Goal: Transaction & Acquisition: Book appointment/travel/reservation

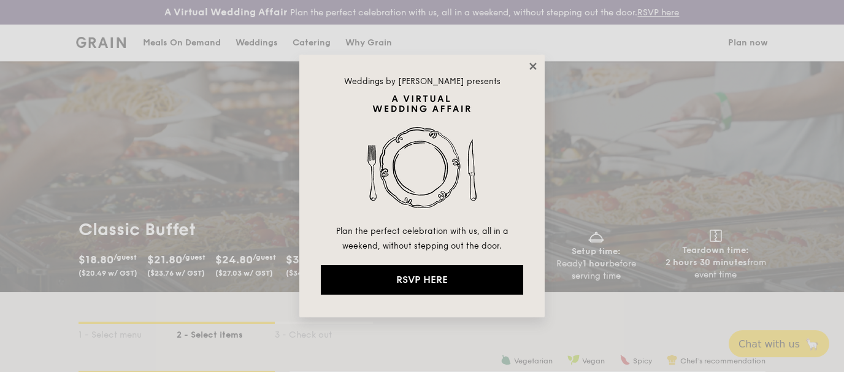
click at [536, 67] on icon at bounding box center [533, 66] width 11 height 11
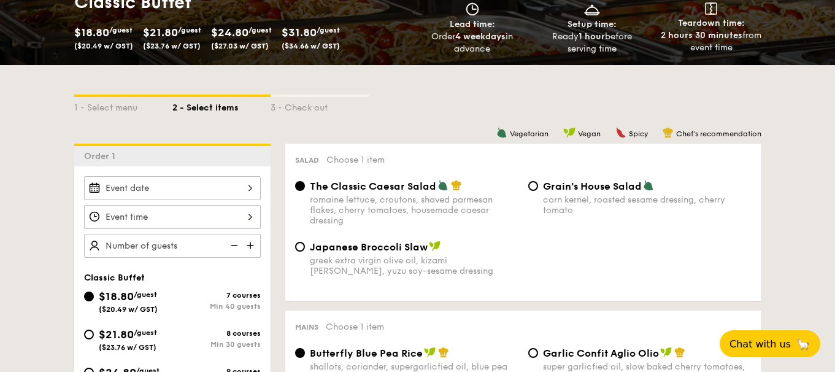
scroll to position [245, 0]
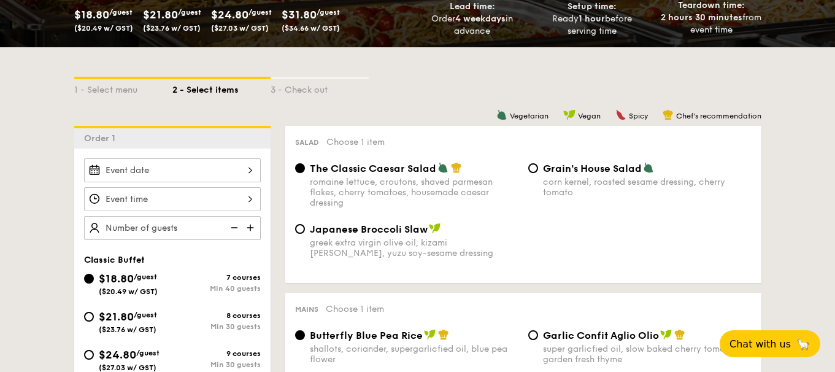
click at [249, 226] on img at bounding box center [251, 227] width 18 height 23
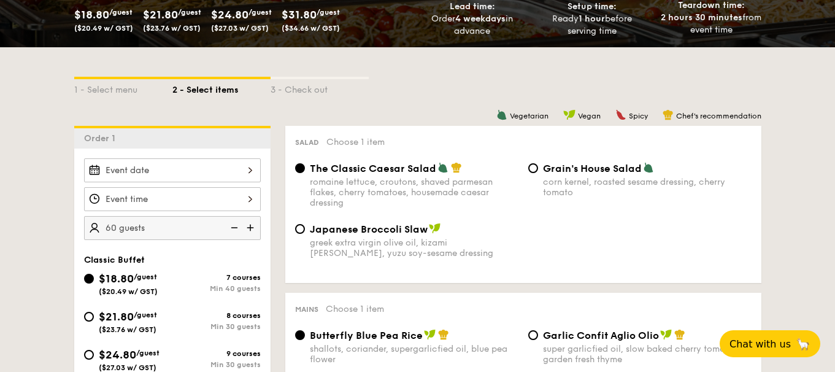
click at [249, 226] on img at bounding box center [251, 227] width 18 height 23
click at [250, 226] on img at bounding box center [251, 227] width 18 height 23
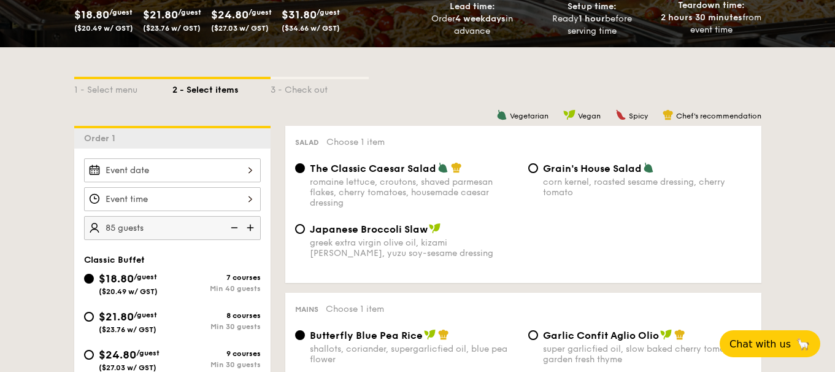
click at [250, 226] on img at bounding box center [251, 227] width 18 height 23
click at [247, 225] on img at bounding box center [251, 227] width 18 height 23
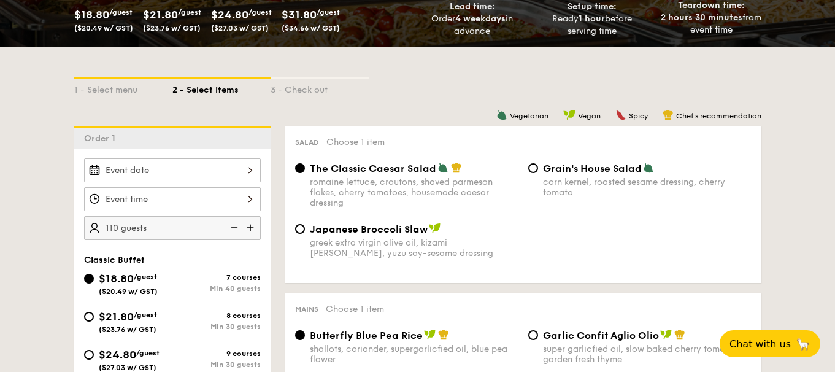
click at [247, 225] on img at bounding box center [251, 227] width 18 height 23
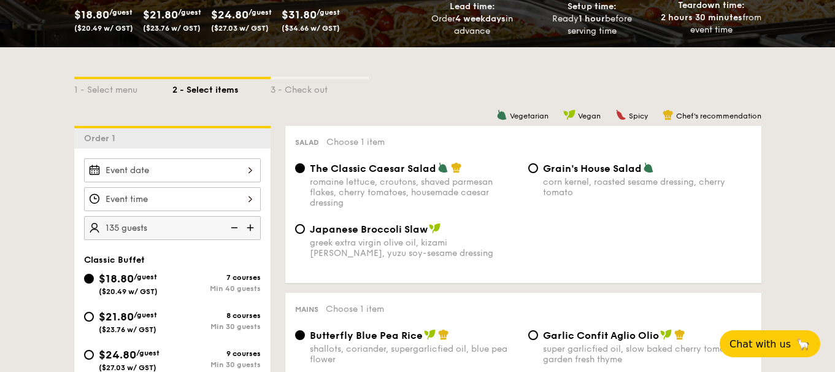
click at [247, 225] on img at bounding box center [251, 227] width 18 height 23
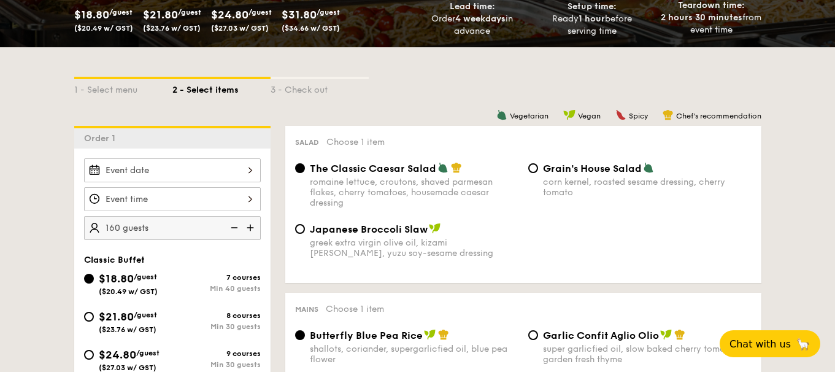
click at [247, 225] on img at bounding box center [251, 227] width 18 height 23
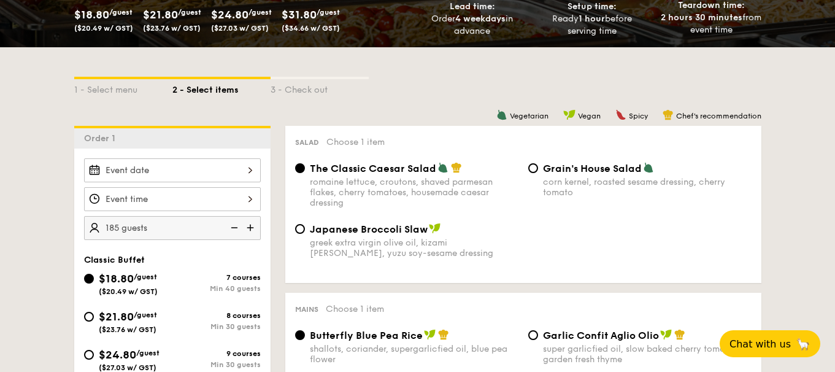
click at [247, 225] on img at bounding box center [251, 227] width 18 height 23
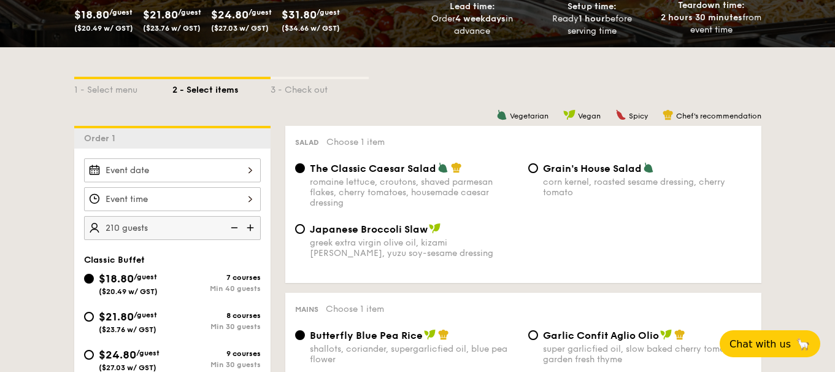
click at [247, 225] on img at bounding box center [251, 227] width 18 height 23
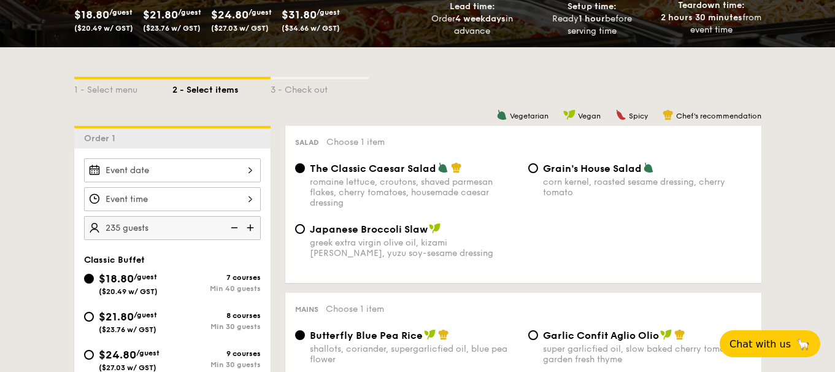
click at [247, 225] on img at bounding box center [251, 227] width 18 height 23
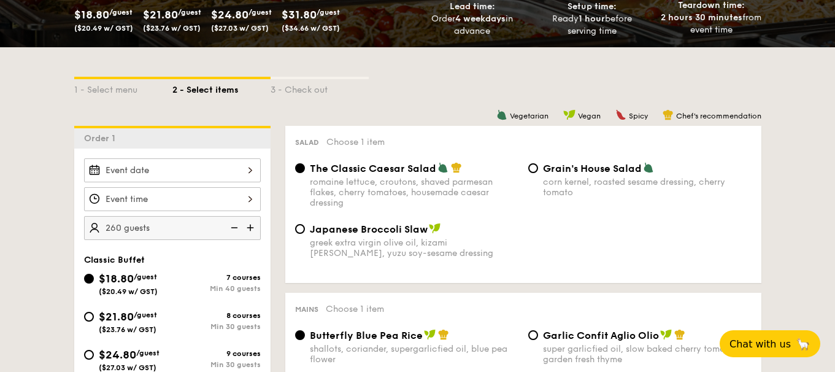
click at [247, 225] on img at bounding box center [251, 227] width 18 height 23
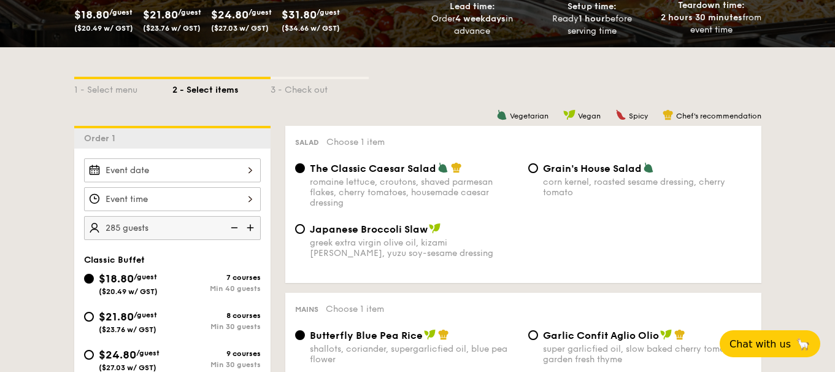
click at [247, 225] on img at bounding box center [251, 227] width 18 height 23
type input "300 guests"
click at [247, 198] on input "Smoked Mesquite Whole Chicken brined in our in-house blend of herbs and spices,…" at bounding box center [172, 199] width 177 height 24
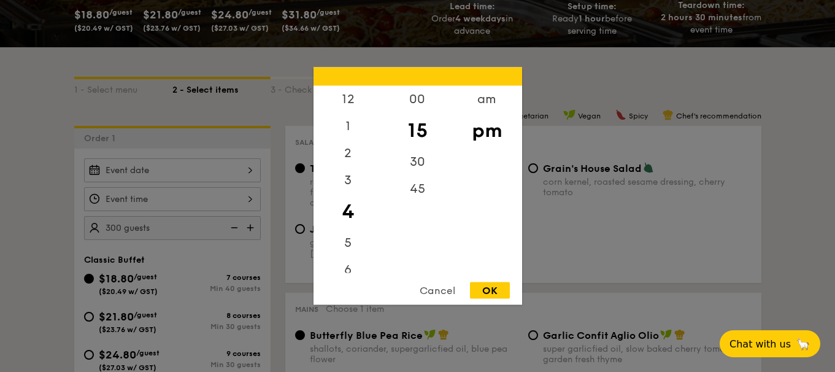
click at [444, 293] on div "Cancel" at bounding box center [437, 290] width 60 height 17
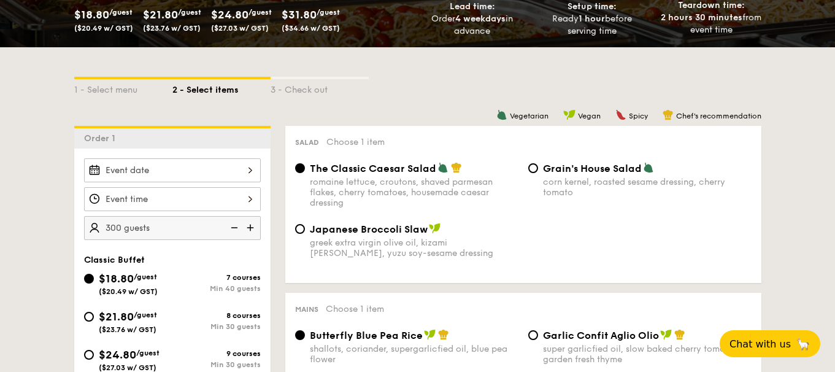
click at [249, 168] on input "Smoked Mesquite Whole Chicken brined in our in-house blend of herbs and spices,…" at bounding box center [172, 170] width 177 height 24
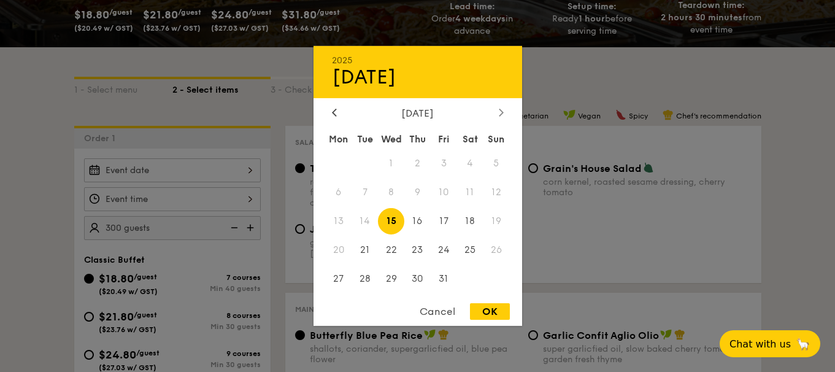
click at [496, 112] on div at bounding box center [501, 113] width 11 height 12
click at [442, 192] on span "7" at bounding box center [444, 192] width 26 height 26
click at [483, 311] on div "OK" at bounding box center [490, 311] width 40 height 17
type input "[DATE]"
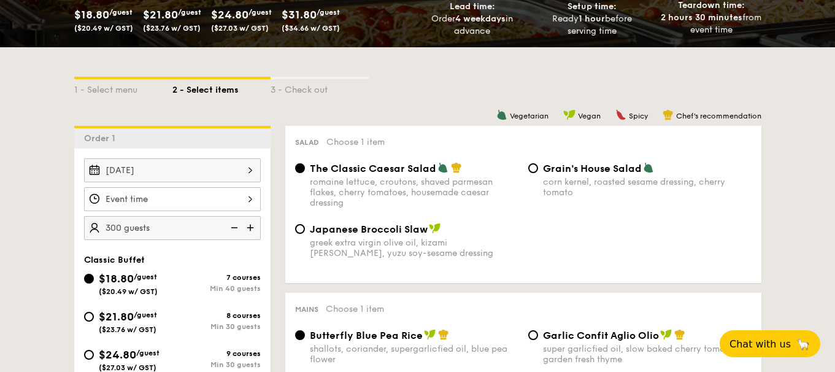
click at [248, 199] on input "Smoked Mesquite Whole Chicken brined in our in-house blend of herbs and spices,…" at bounding box center [172, 199] width 177 height 24
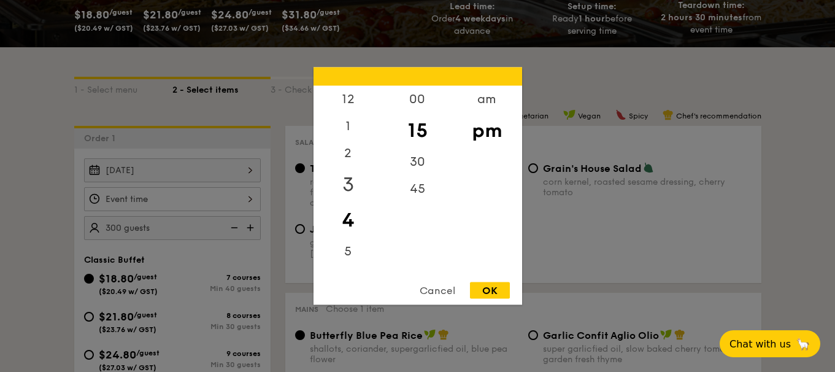
click at [348, 180] on div "3" at bounding box center [348, 185] width 69 height 36
click at [418, 98] on div "00" at bounding box center [417, 104] width 69 height 36
click at [490, 290] on div "OK" at bounding box center [490, 290] width 40 height 17
type input "3:00PM"
